Goal: Task Accomplishment & Management: Manage account settings

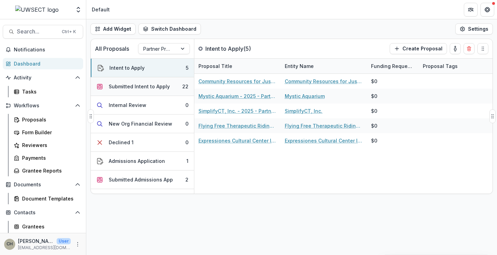
click at [145, 88] on div "Submitted Intent to Apply" at bounding box center [139, 86] width 61 height 7
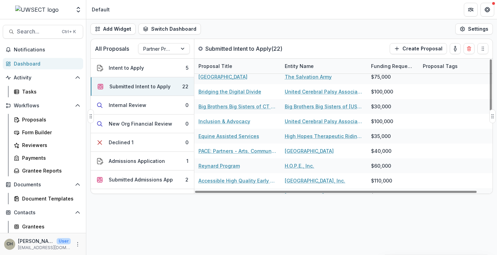
scroll to position [207, 0]
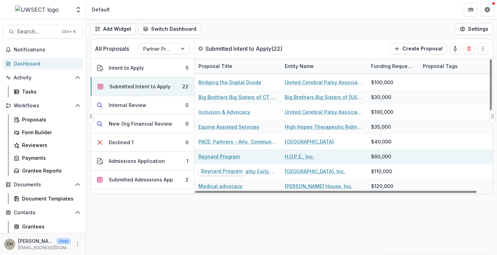
click at [218, 158] on link "Reynard Program" at bounding box center [219, 156] width 41 height 7
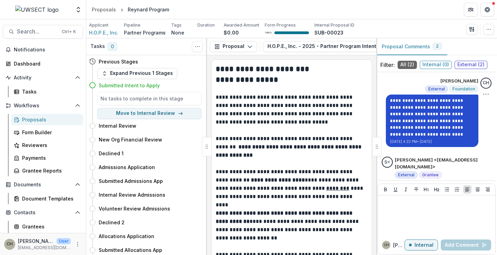
scroll to position [29, 0]
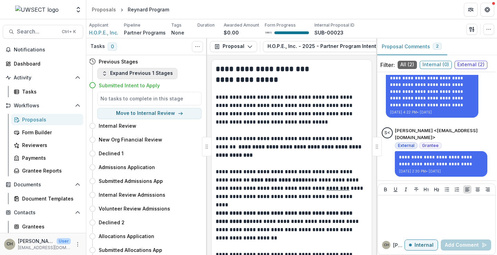
click at [114, 74] on button "Expand Previous 1 Stages" at bounding box center [137, 73] width 80 height 11
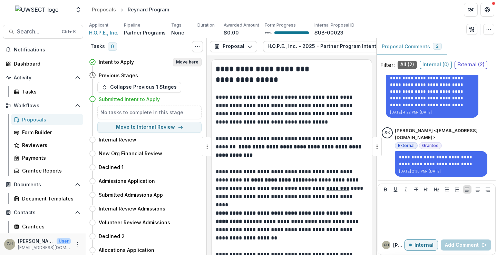
click at [182, 63] on button "Move here" at bounding box center [187, 62] width 29 height 8
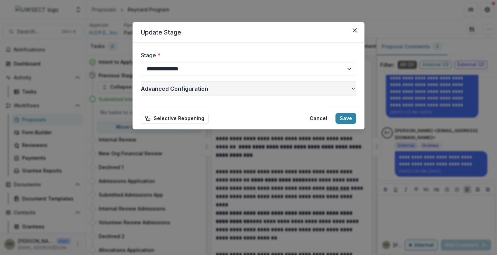
click at [352, 87] on icon "button" at bounding box center [354, 89] width 6 height 6
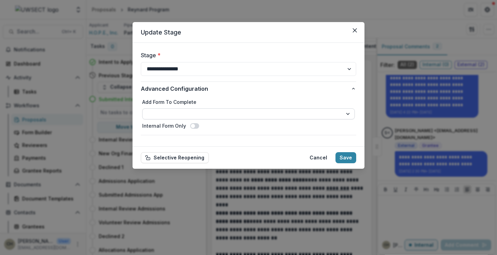
click at [202, 114] on select "**********" at bounding box center [248, 113] width 213 height 11
click at [172, 158] on button "Selective Reopening" at bounding box center [175, 157] width 68 height 11
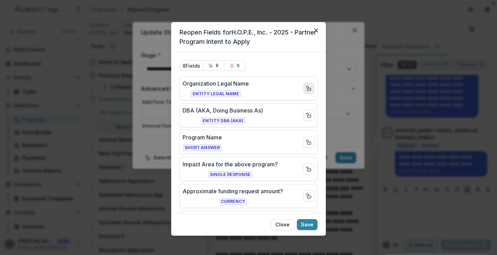
click at [307, 90] on icon "Close field" at bounding box center [309, 89] width 6 height 6
click at [308, 113] on icon "Close field" at bounding box center [309, 116] width 6 height 6
click at [305, 139] on button "Close field" at bounding box center [309, 142] width 11 height 11
click at [306, 169] on icon "Close field" at bounding box center [309, 170] width 6 height 6
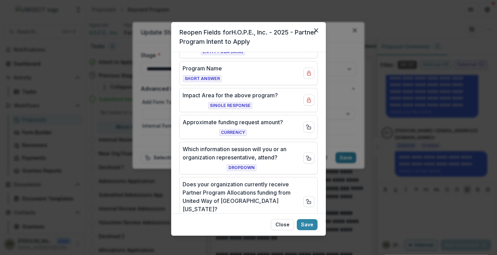
click at [304, 125] on button "Close field" at bounding box center [309, 127] width 11 height 11
click at [306, 158] on icon "Close field" at bounding box center [309, 158] width 6 height 6
click at [307, 201] on rect "Close field" at bounding box center [308, 202] width 3 height 2
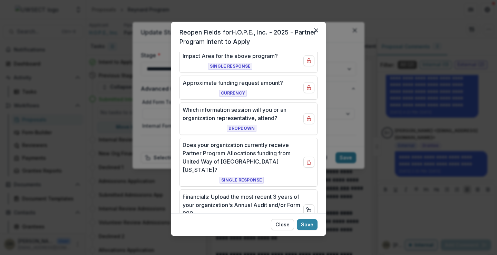
scroll to position [125, 0]
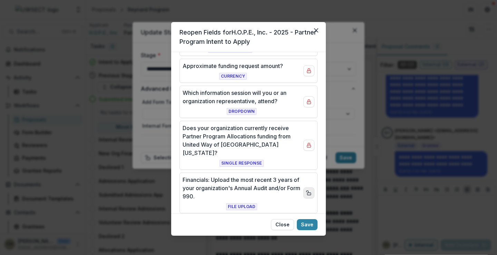
click at [307, 190] on icon "Close field" at bounding box center [309, 193] width 6 height 6
click at [306, 190] on icon "Open field" at bounding box center [309, 193] width 6 height 6
click at [310, 225] on button "Save" at bounding box center [307, 224] width 21 height 11
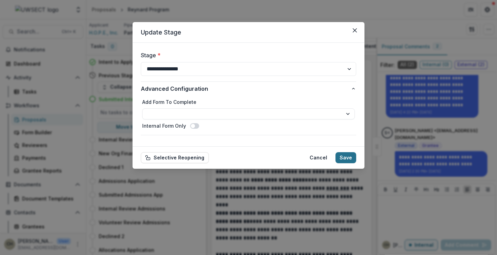
click at [344, 157] on button "Save" at bounding box center [346, 157] width 21 height 11
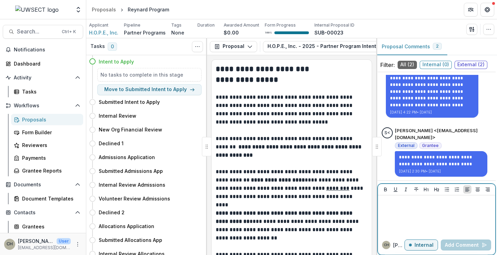
click at [413, 215] on div at bounding box center [437, 215] width 112 height 35
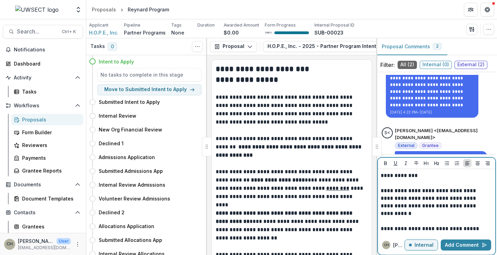
click at [421, 244] on p "Internal" at bounding box center [424, 246] width 19 height 6
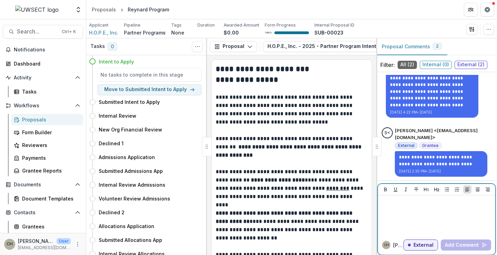
click at [430, 217] on div at bounding box center [437, 215] width 112 height 35
click at [422, 245] on p "External" at bounding box center [424, 246] width 20 height 6
click at [423, 222] on div at bounding box center [437, 215] width 112 height 35
click at [422, 246] on p "Internal" at bounding box center [424, 246] width 19 height 6
click at [420, 219] on div at bounding box center [437, 215] width 112 height 35
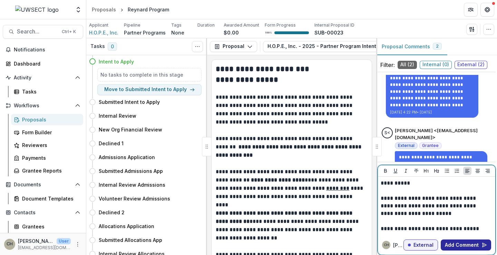
click at [476, 242] on button "Add Comment" at bounding box center [466, 245] width 50 height 11
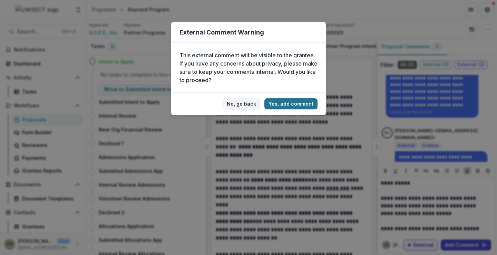
click at [297, 104] on button "Yes, add comment" at bounding box center [291, 103] width 53 height 11
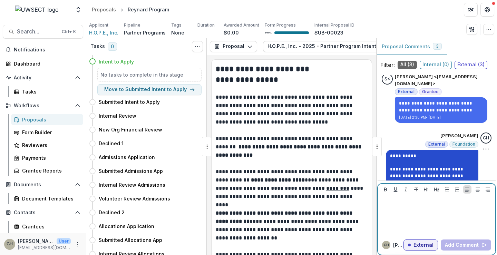
scroll to position [115, 0]
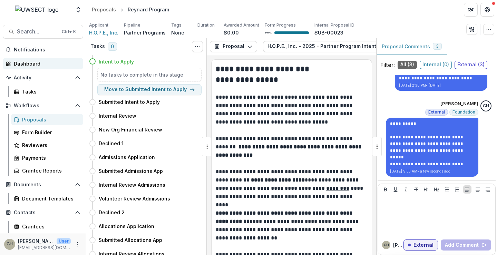
click at [29, 66] on div "Dashboard" at bounding box center [46, 63] width 64 height 7
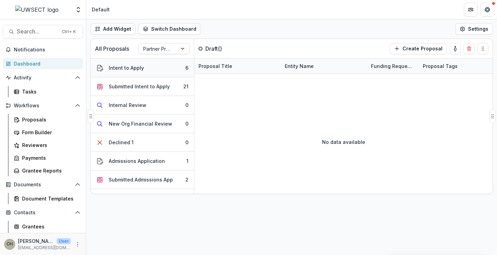
click at [148, 65] on button "Intent to Apply 6" at bounding box center [142, 68] width 103 height 19
